Goal: Find contact information: Find contact information

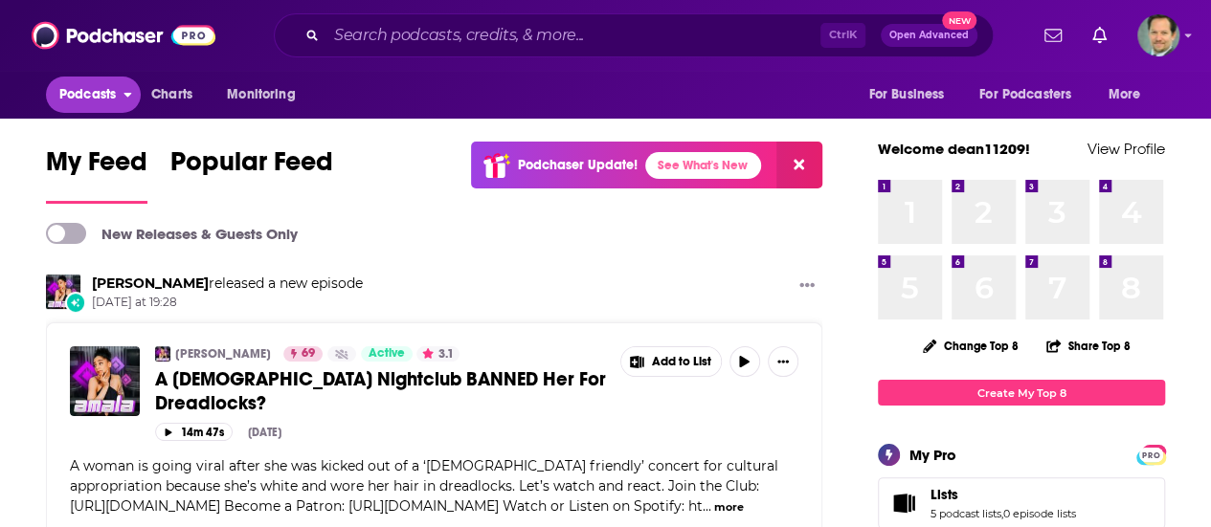
click at [77, 96] on span "Podcasts" at bounding box center [87, 94] width 56 height 27
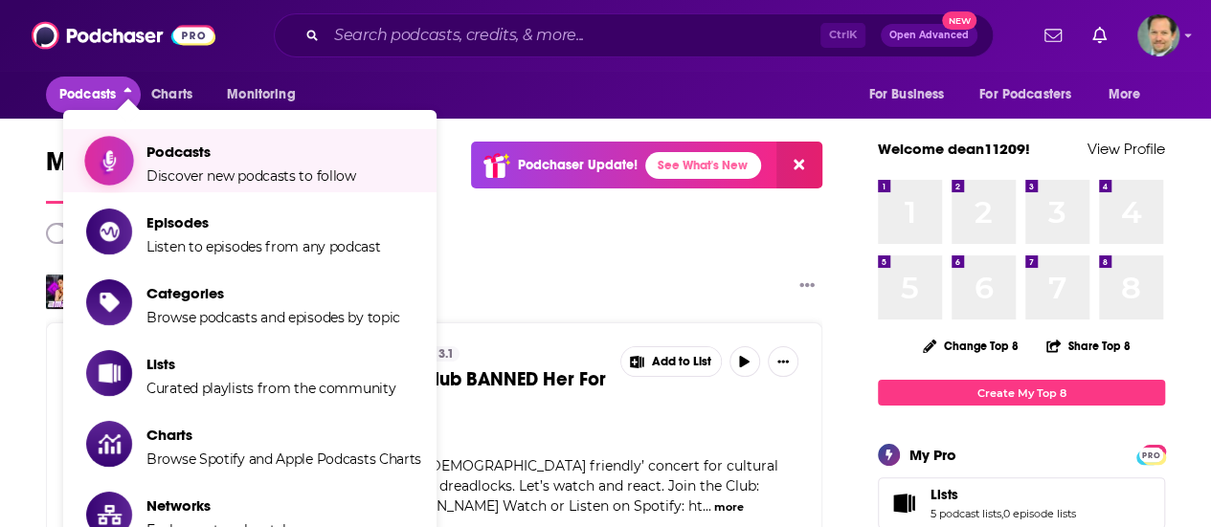
click at [174, 161] on span "Podcasts" at bounding box center [251, 152] width 210 height 18
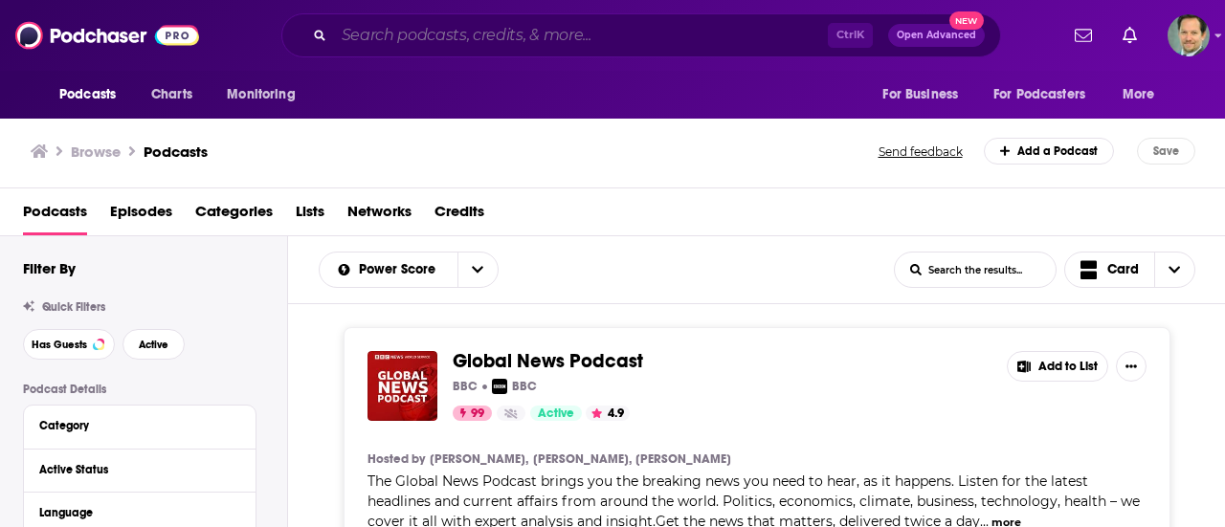
click at [376, 32] on input "Search podcasts, credits, & more..." at bounding box center [581, 35] width 494 height 31
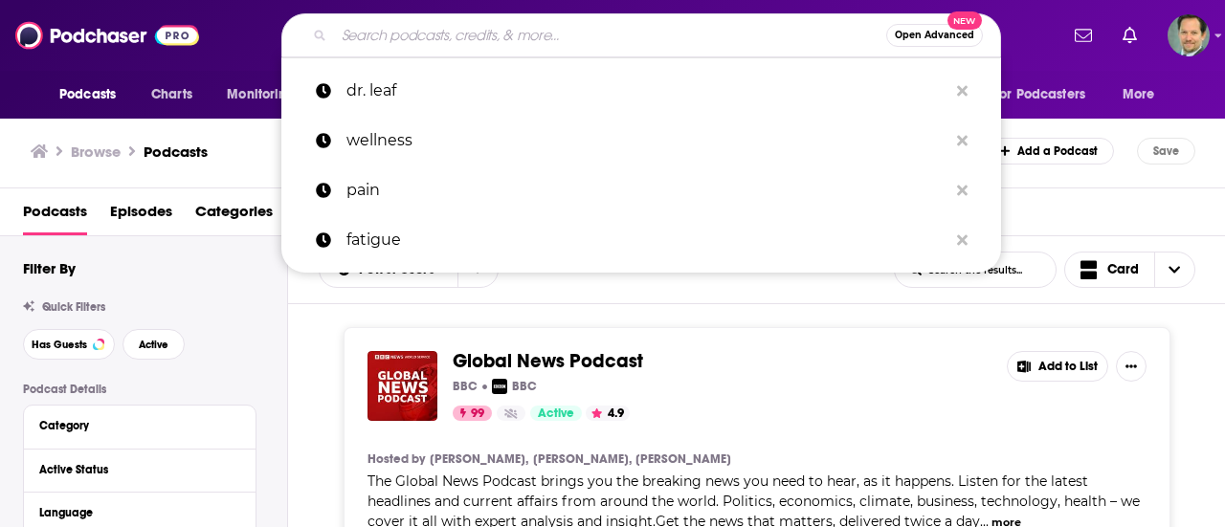
paste input "Forces of Character with Chad Hennings"
type input "Forces of Character with Chad Hennings"
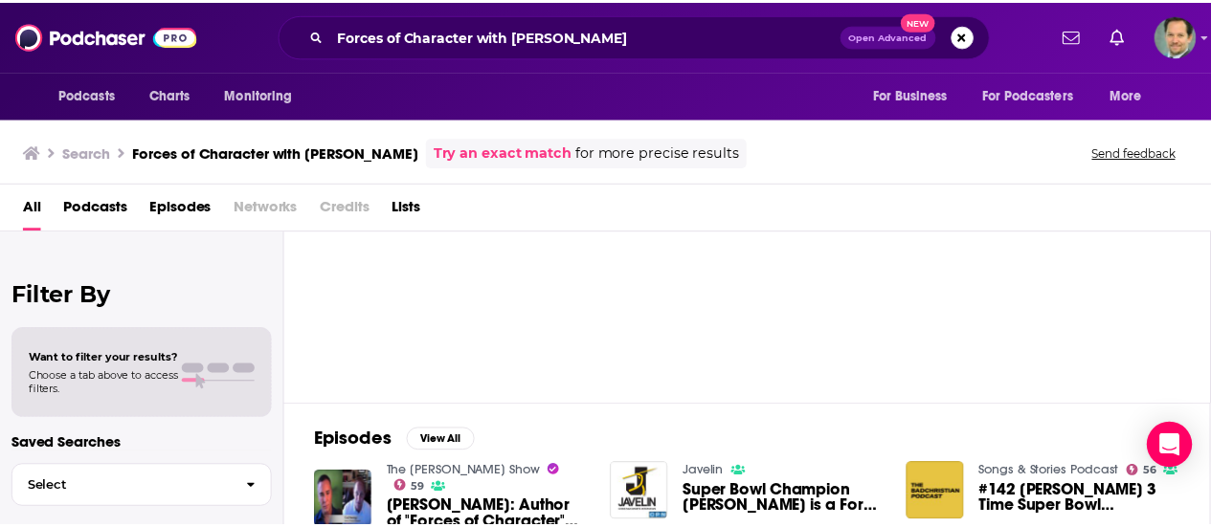
scroll to position [64, 0]
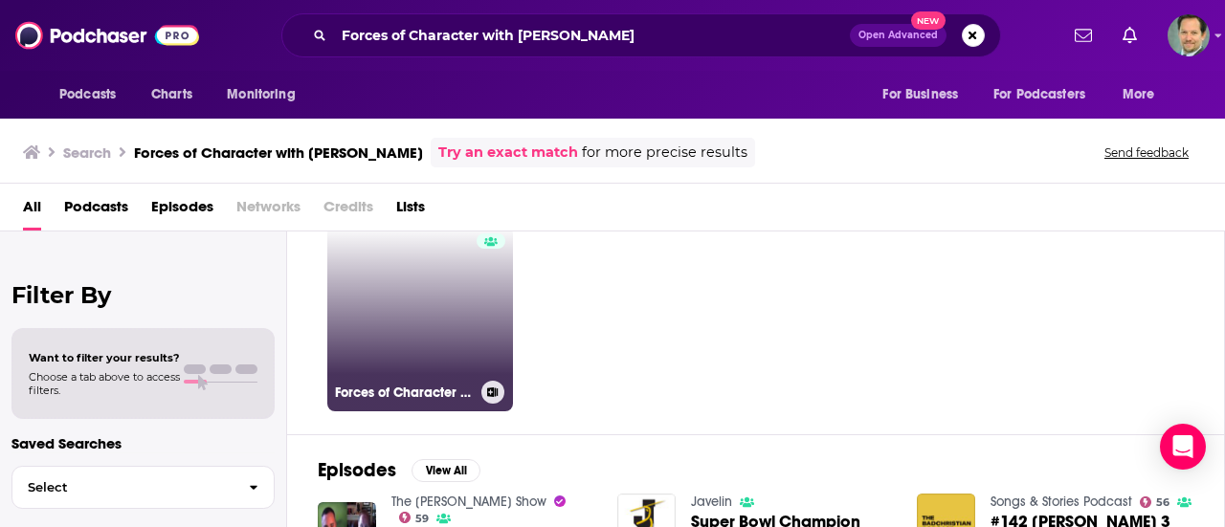
click at [427, 293] on link "Forces of Character Podcast" at bounding box center [420, 319] width 186 height 186
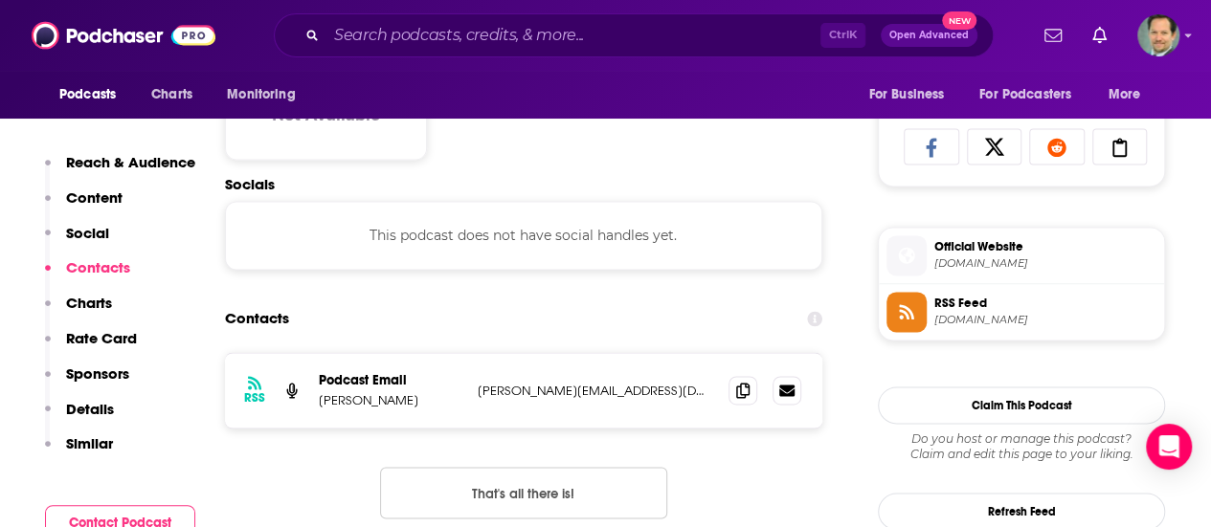
scroll to position [1340, 0]
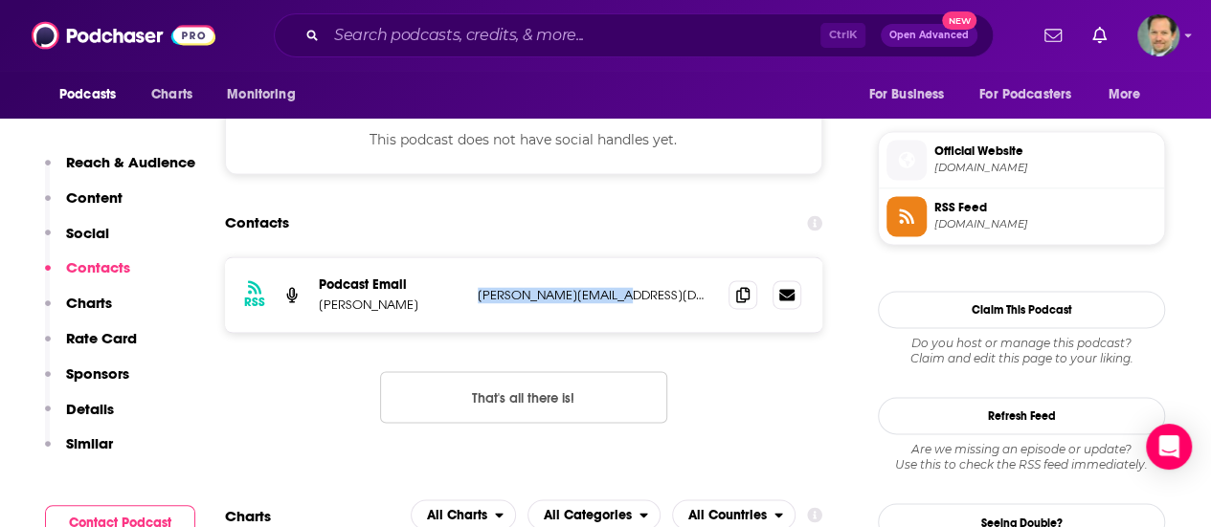
drag, startPoint x: 636, startPoint y: 298, endPoint x: 477, endPoint y: 303, distance: 159.9
click at [477, 303] on div "RSS Podcast Email Chad Hennings chad@chadhennings.com chad@chadhennings.com" at bounding box center [523, 294] width 597 height 75
copy p "chad@chadhennings.com"
click at [360, 363] on div "RSS Podcast Email Chad Hennings chad@chadhennings.com chad@chadhennings.com Tha…" at bounding box center [523, 354] width 597 height 197
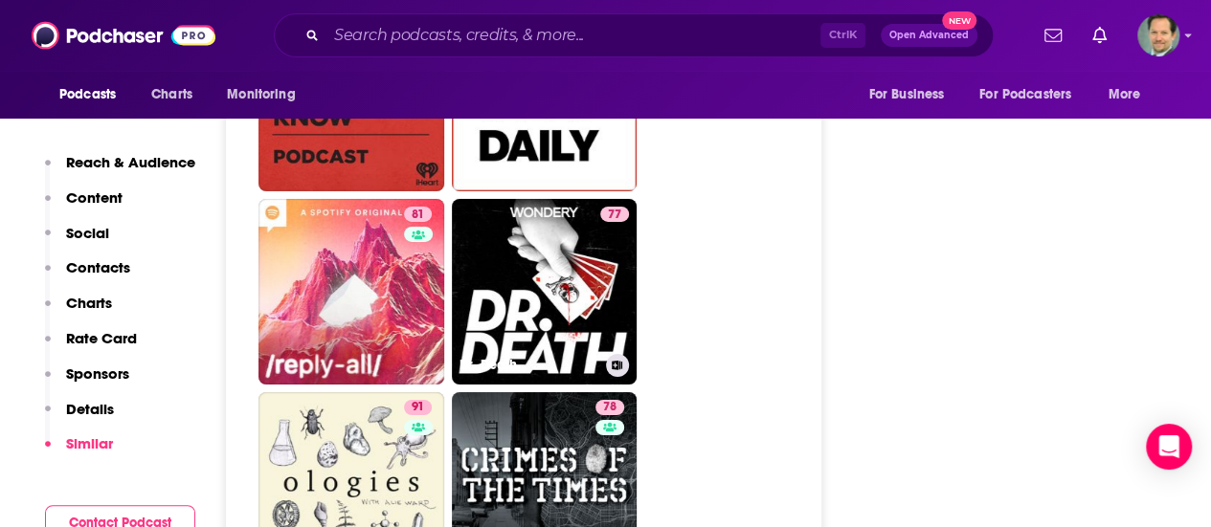
scroll to position [2775, 0]
